Goal: Information Seeking & Learning: Learn about a topic

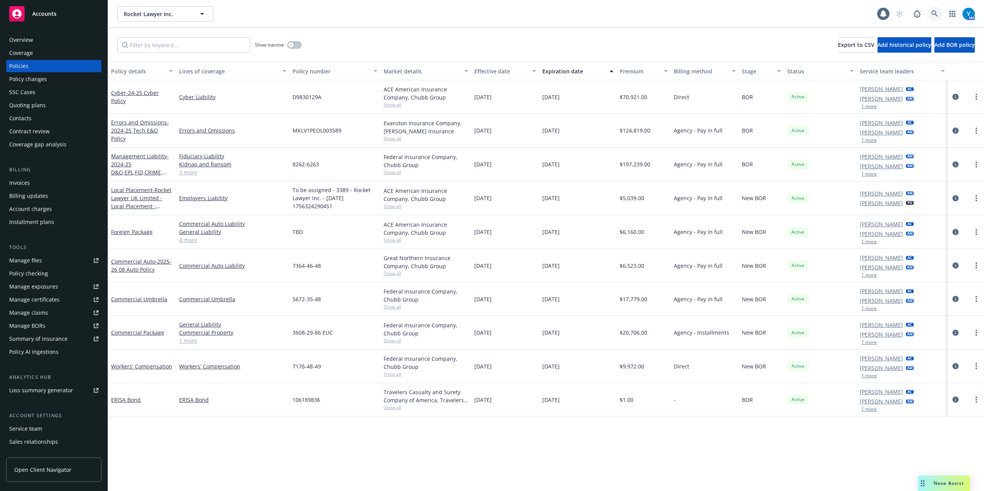
click at [936, 15] on icon at bounding box center [935, 13] width 7 height 7
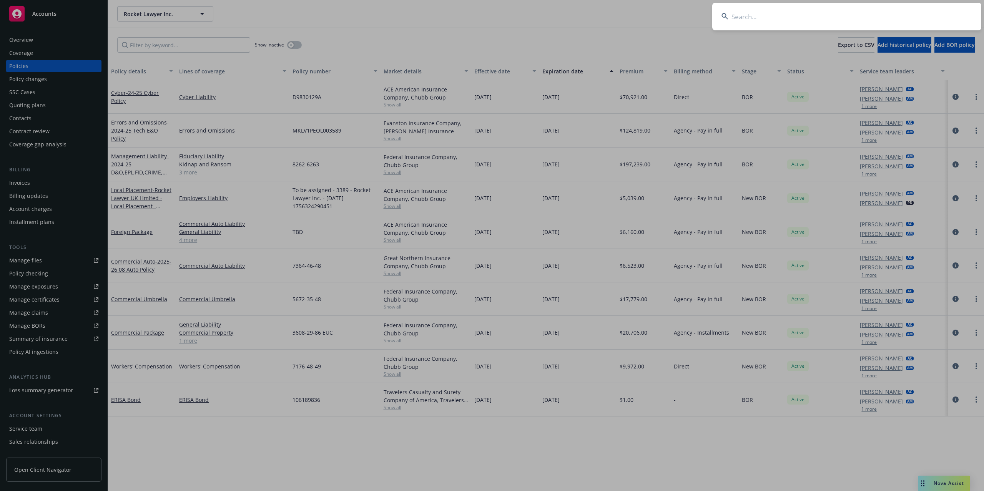
click at [795, 19] on input at bounding box center [847, 17] width 269 height 28
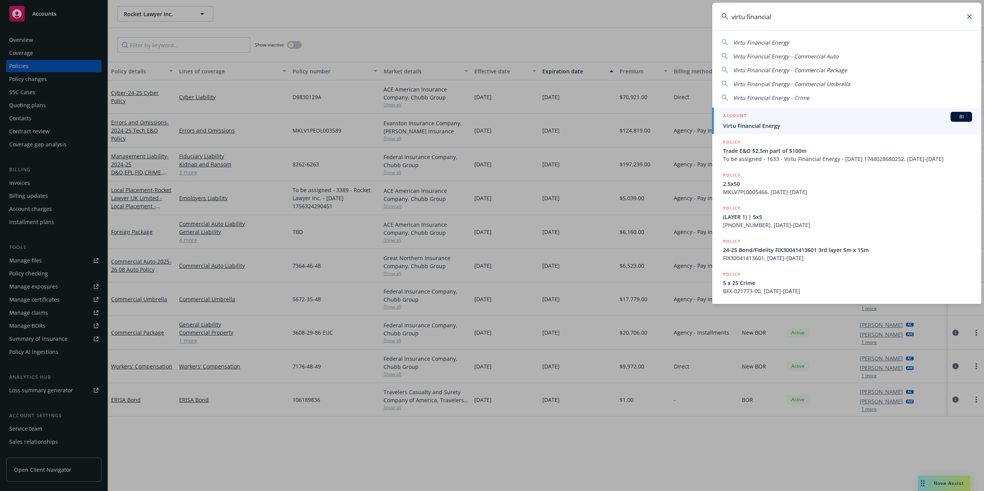
type input "virtu financial"
click at [790, 123] on span "Virtu Financial Energy" at bounding box center [847, 126] width 249 height 8
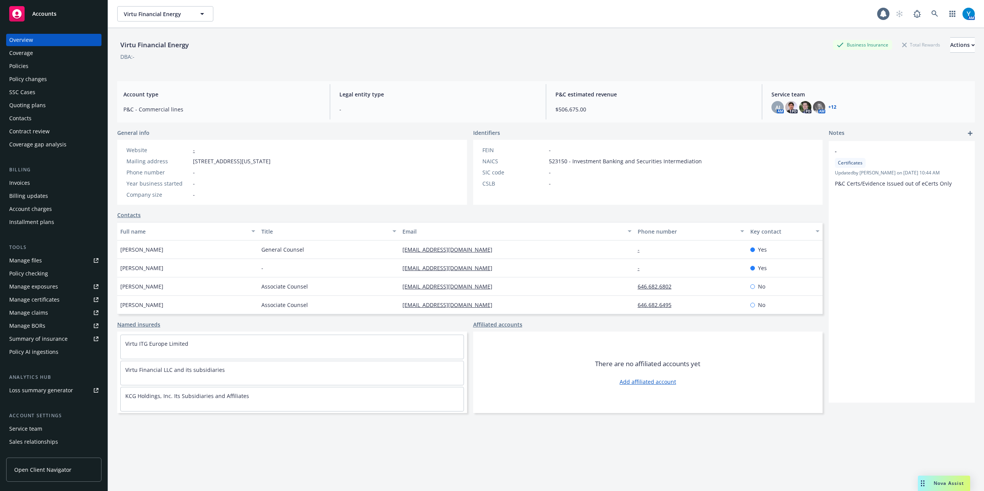
click at [45, 67] on div "Policies" at bounding box center [53, 66] width 89 height 12
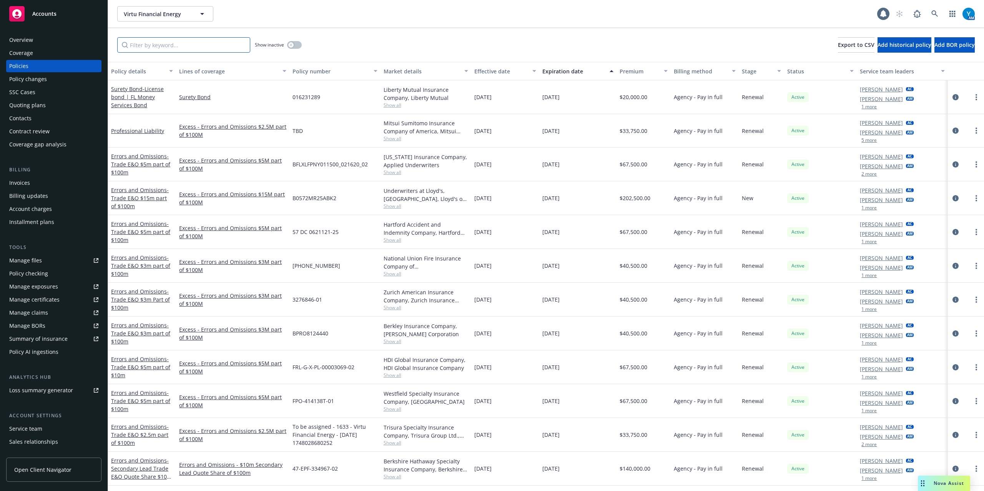
click at [146, 45] on input "Filter by keyword..." at bounding box center [183, 44] width 133 height 15
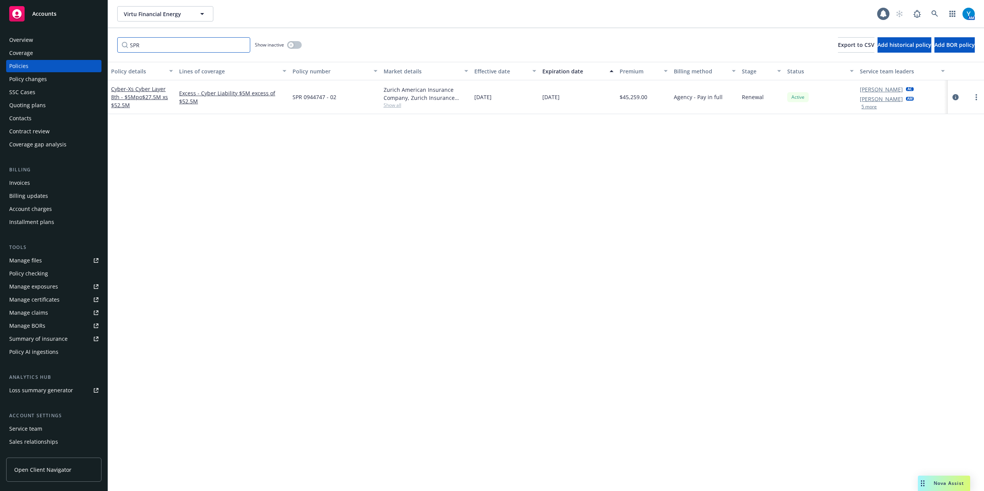
type input "SPR"
click at [161, 45] on input "SPR" at bounding box center [183, 44] width 133 height 15
drag, startPoint x: 112, startPoint y: 43, endPoint x: 91, endPoint y: 45, distance: 21.6
click at [81, 43] on div "Accounts Overview Coverage Policies Policy changes SSC Cases Quoting plans Cont…" at bounding box center [492, 245] width 984 height 491
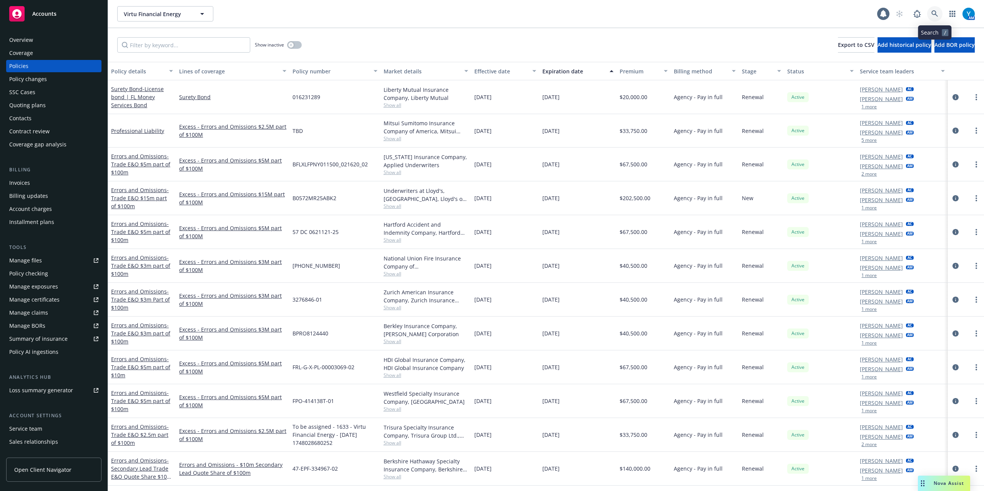
click at [938, 13] on icon at bounding box center [935, 13] width 7 height 7
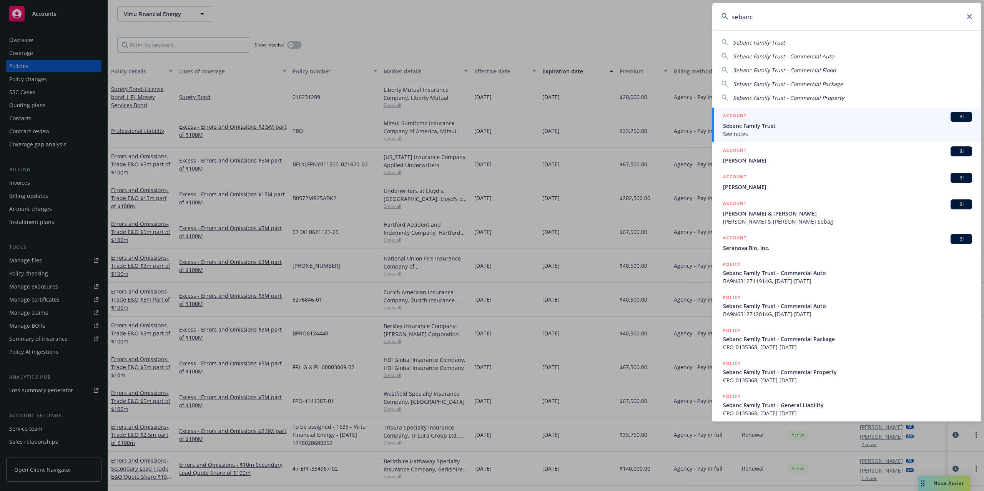
type input "sebanc"
click at [774, 122] on span "Sebanc Family Trust" at bounding box center [847, 126] width 249 height 8
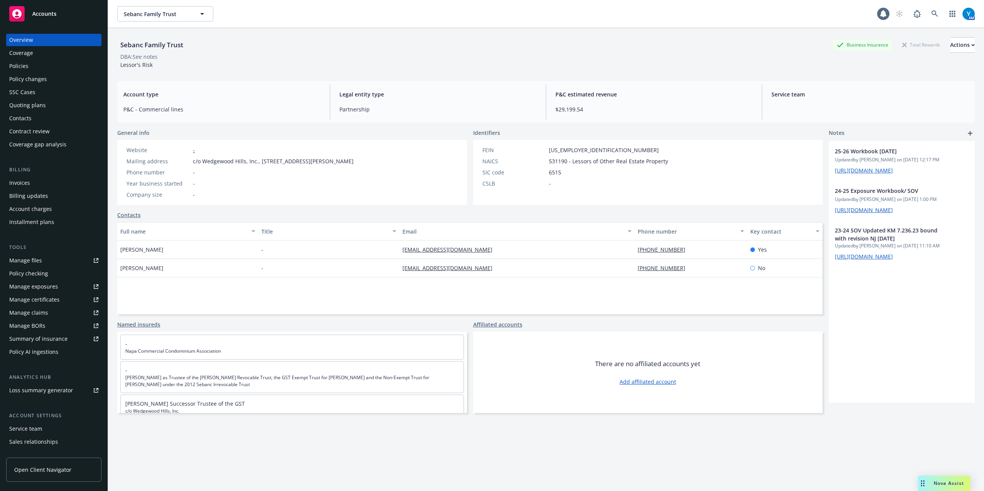
click at [17, 68] on div "Policies" at bounding box center [18, 66] width 19 height 12
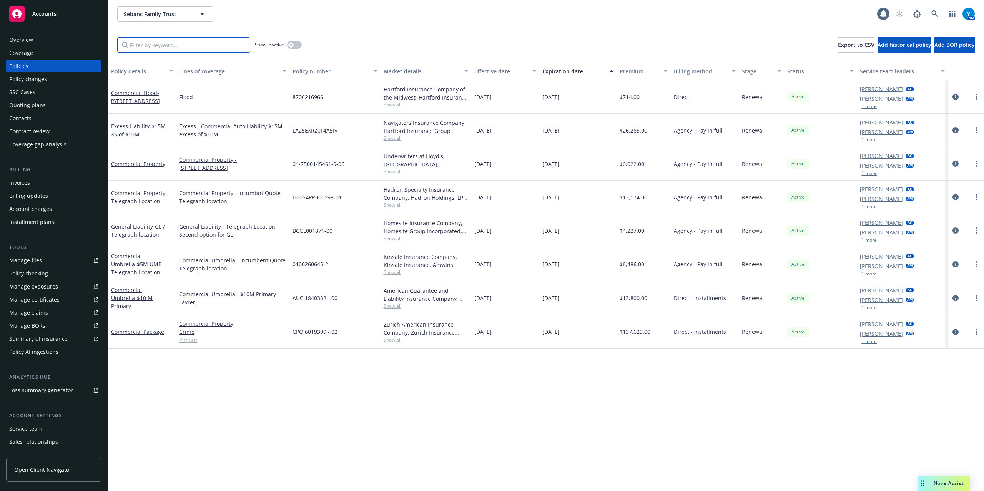
click at [172, 43] on input "Filter by keyword..." at bounding box center [183, 44] width 133 height 15
click at [28, 259] on div "Manage files" at bounding box center [25, 261] width 33 height 12
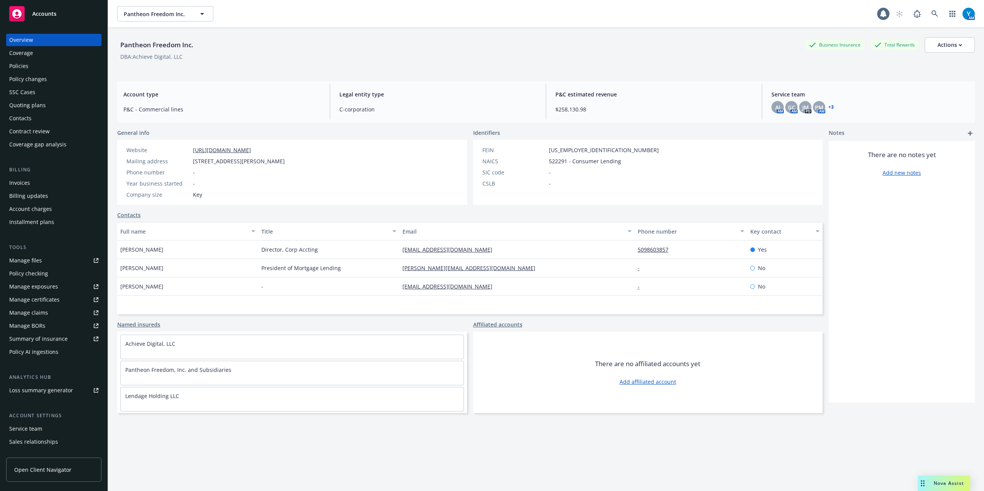
click at [32, 105] on div "Quoting plans" at bounding box center [27, 105] width 37 height 12
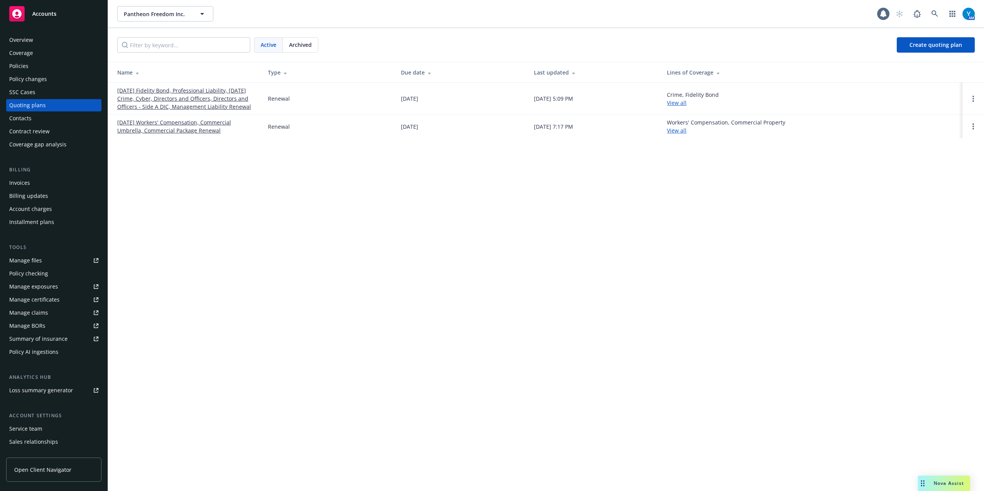
drag, startPoint x: 143, startPoint y: 92, endPoint x: 153, endPoint y: 88, distance: 10.7
click at [143, 92] on link "[DATE] Fidelity Bond, Professional Liability, [DATE] Crime, Cyber, Directors an…" at bounding box center [186, 99] width 138 height 24
drag, startPoint x: 147, startPoint y: 128, endPoint x: 151, endPoint y: 125, distance: 5.0
click at [147, 127] on link "08/01/25 Workers' Compensation, Commercial Umbrella, Commercial Package Renewal" at bounding box center [186, 126] width 138 height 16
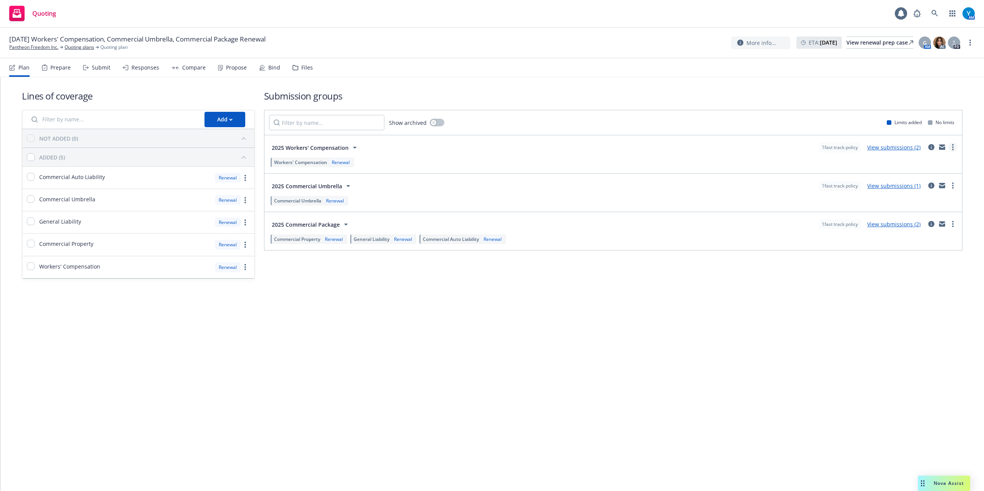
click at [953, 148] on icon "more" at bounding box center [954, 147] width 2 height 6
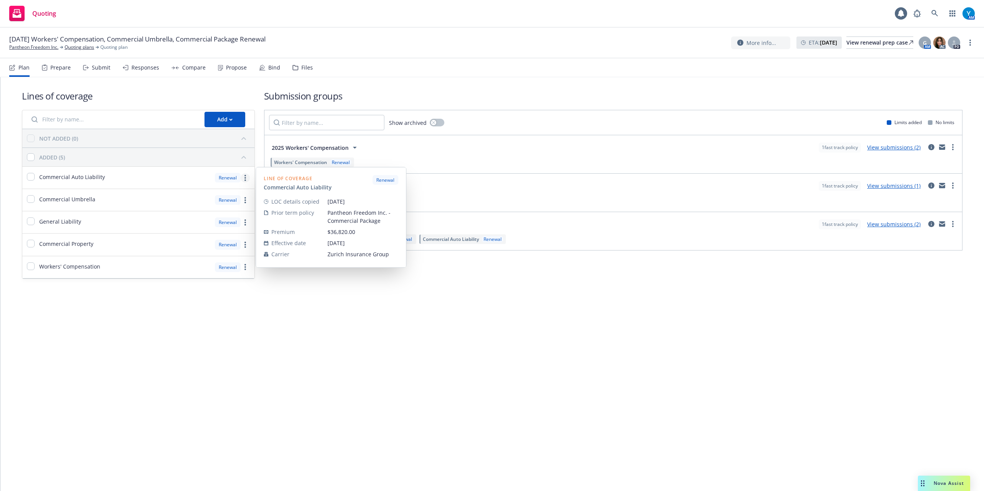
click at [245, 174] on link "more" at bounding box center [245, 177] width 9 height 9
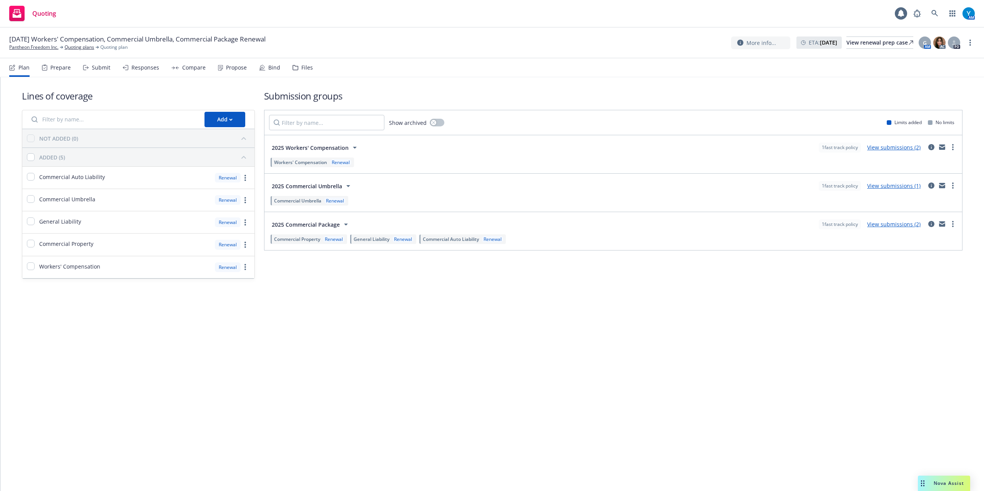
click at [366, 422] on div "Lines of coverage Add NOT ADDED (0) ADDED (5) Commercial Auto Liability Renewal…" at bounding box center [492, 284] width 984 height 414
click at [626, 333] on div "Lines of coverage Add NOT ADDED (0) ADDED (5) Commercial Auto Liability Renewal…" at bounding box center [492, 284] width 984 height 414
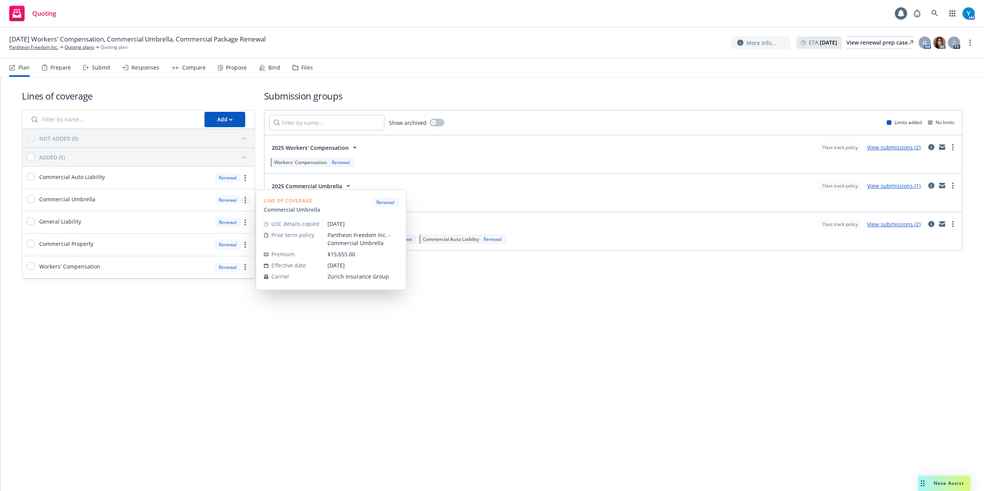
click at [243, 198] on link "more" at bounding box center [245, 200] width 9 height 9
click at [214, 237] on span "Copy coverage details from prior term" at bounding box center [191, 235] width 117 height 7
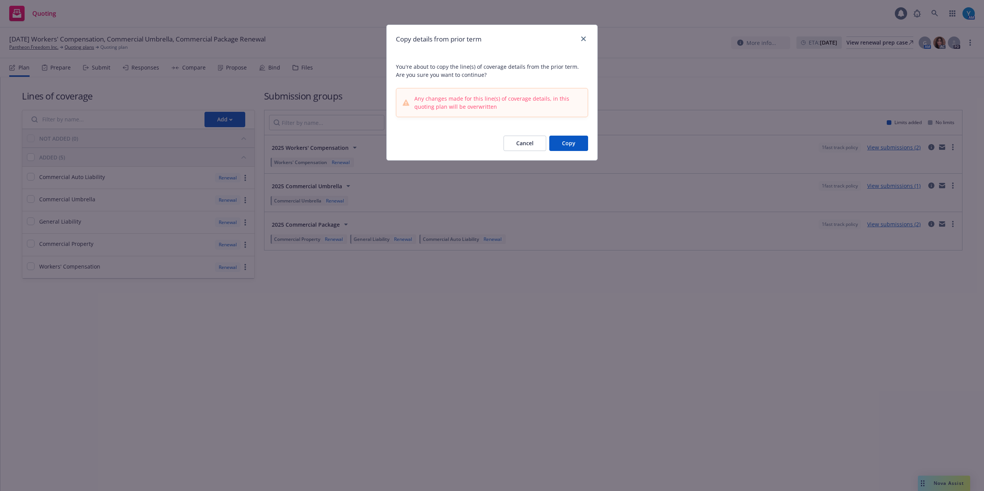
click at [528, 139] on button "Cancel" at bounding box center [525, 143] width 43 height 15
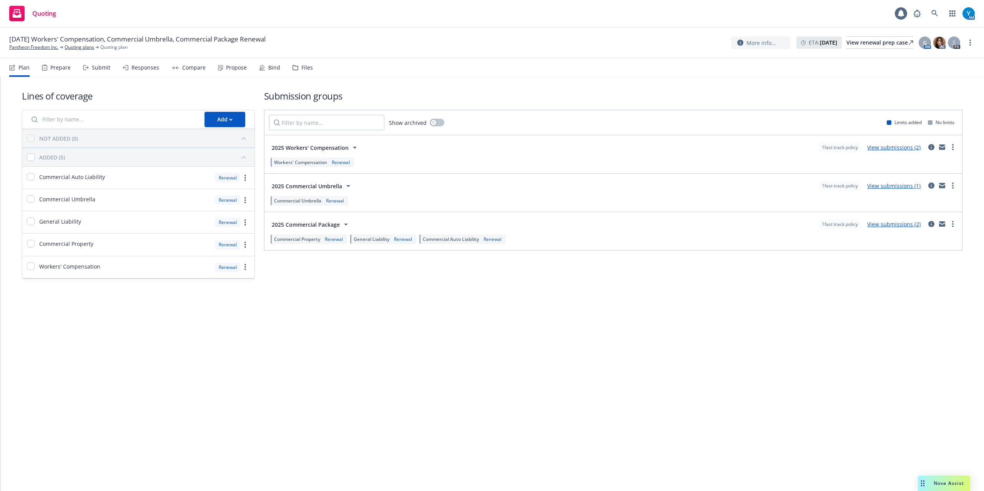
click at [565, 300] on div "Lines of coverage Add NOT ADDED (0) ADDED (5) Commercial Auto Liability Renewal…" at bounding box center [492, 195] width 984 height 236
click at [42, 50] on link "Pantheon Freedom Inc." at bounding box center [33, 47] width 49 height 7
